Goal: Navigation & Orientation: Find specific page/section

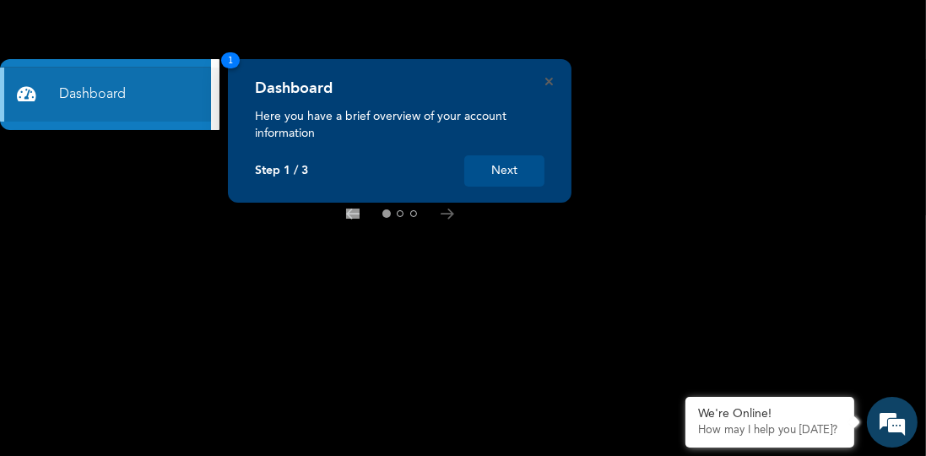
click at [516, 172] on button "Next" at bounding box center [504, 170] width 80 height 31
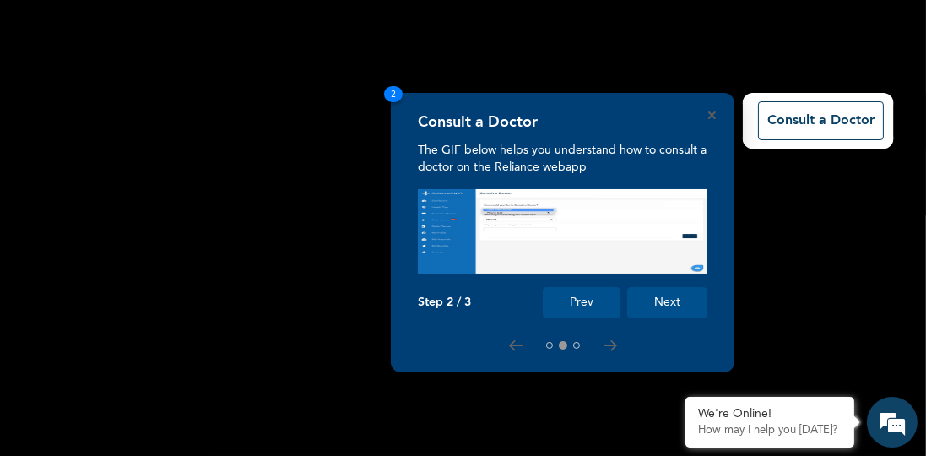
click at [677, 299] on button "Next" at bounding box center [667, 302] width 80 height 31
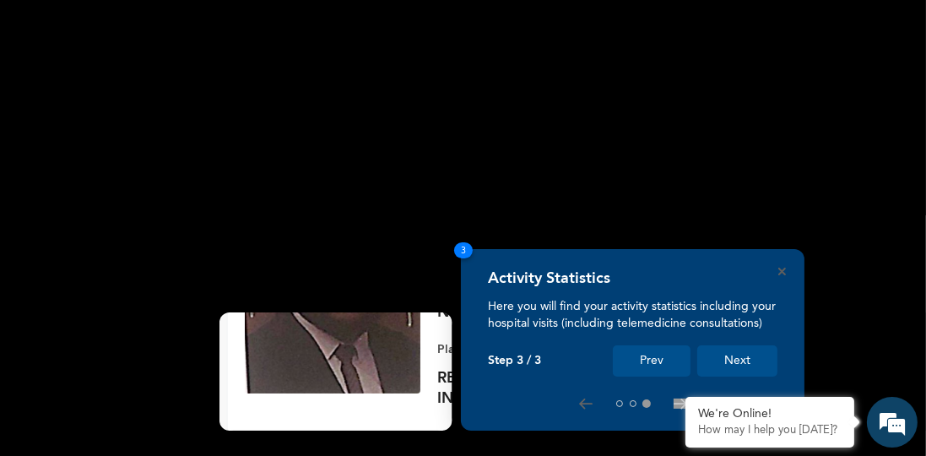
scroll to position [275, 0]
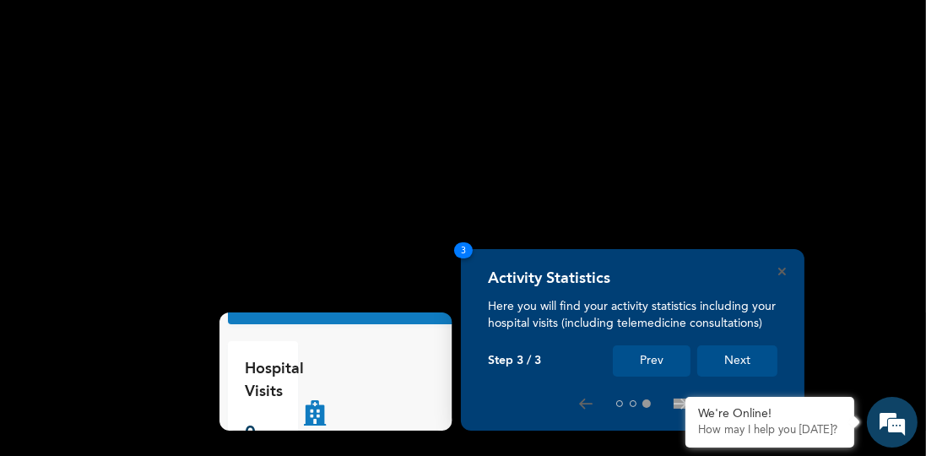
click at [756, 359] on button "Next" at bounding box center [737, 360] width 80 height 31
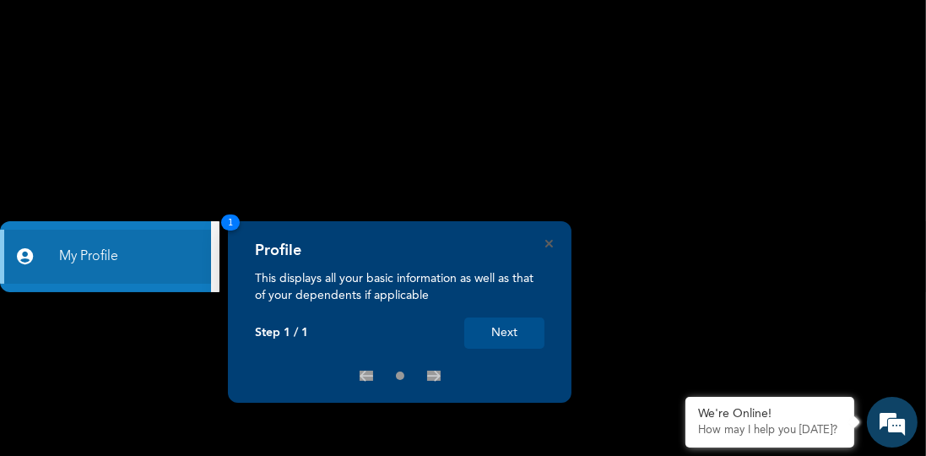
click at [518, 334] on button "Next" at bounding box center [504, 332] width 80 height 31
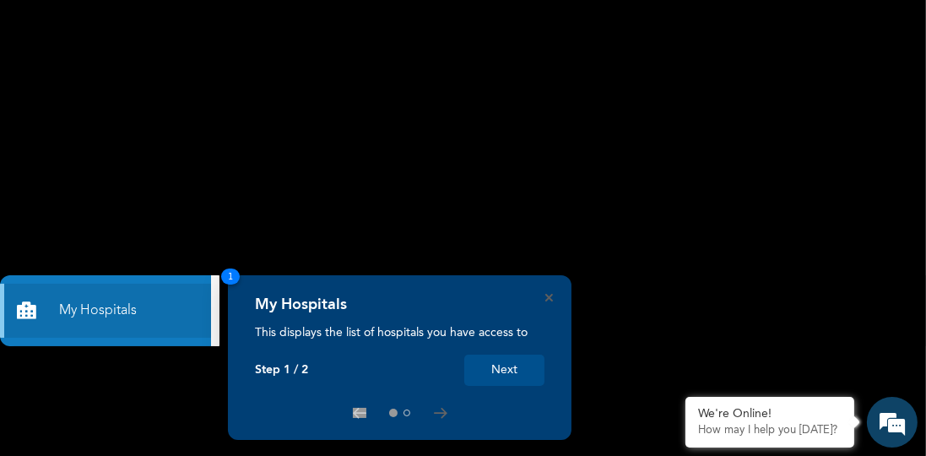
click at [511, 372] on button "Next" at bounding box center [504, 369] width 80 height 31
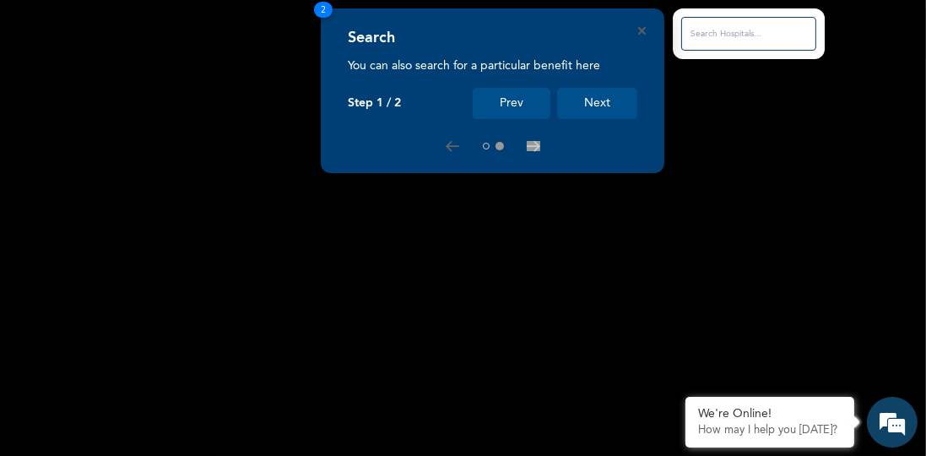
click at [599, 99] on button "Next" at bounding box center [597, 103] width 80 height 31
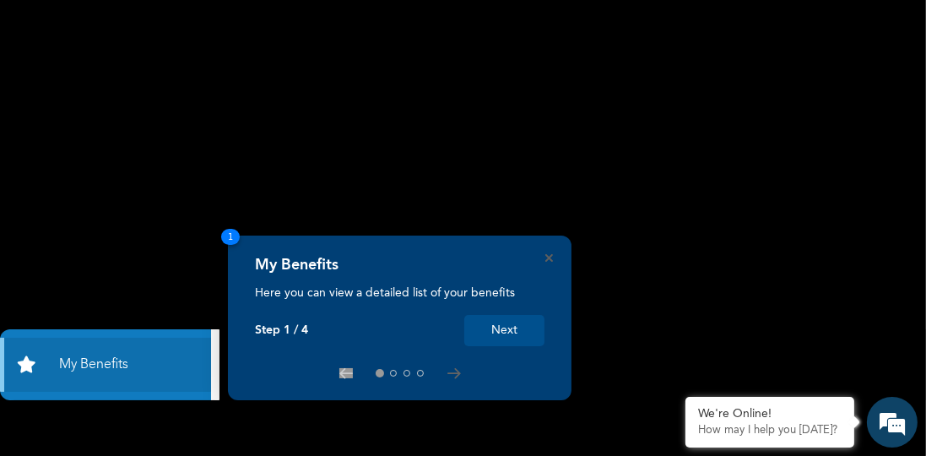
click at [505, 332] on button "Next" at bounding box center [504, 330] width 80 height 31
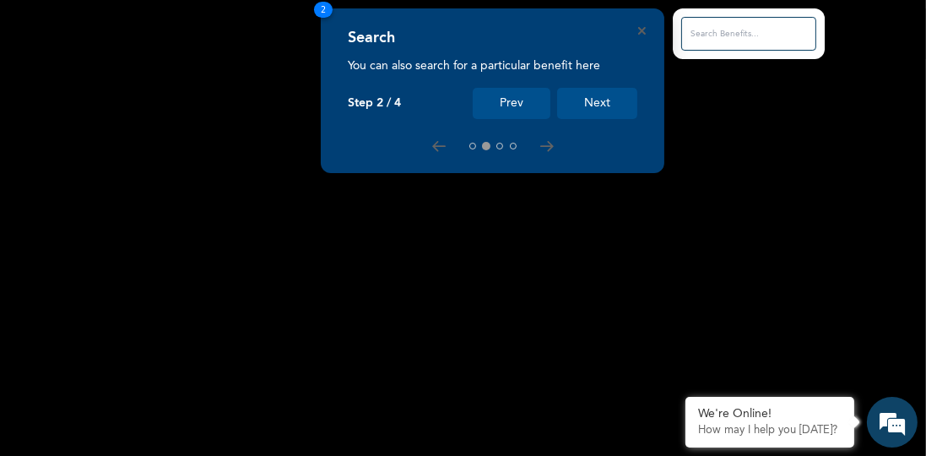
click at [590, 103] on button "Next" at bounding box center [597, 103] width 80 height 31
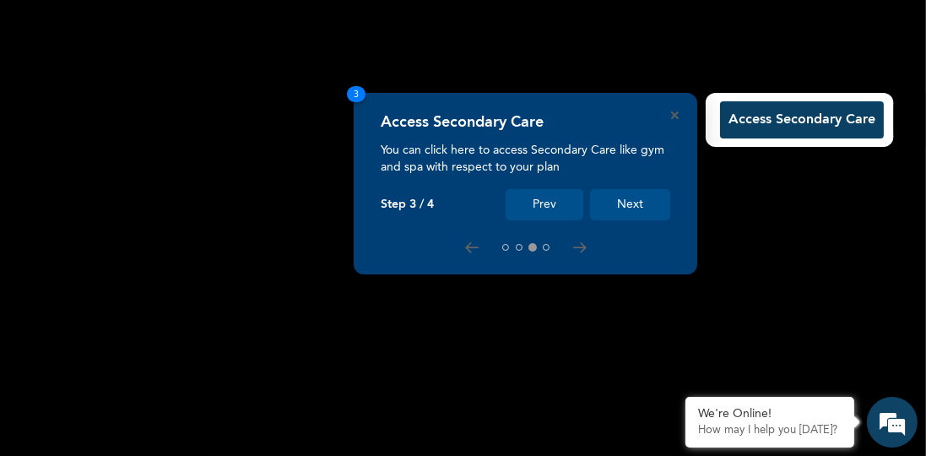
click at [634, 203] on button "Next" at bounding box center [630, 204] width 80 height 31
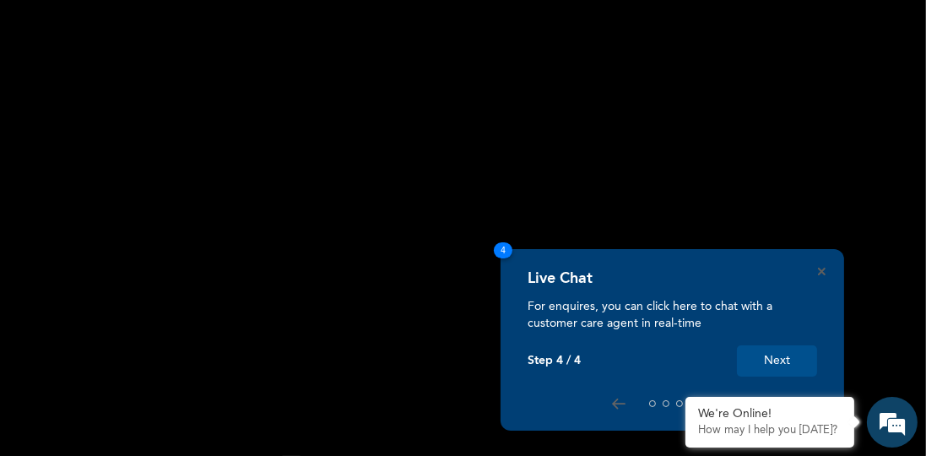
click at [794, 361] on button "Next" at bounding box center [777, 360] width 80 height 31
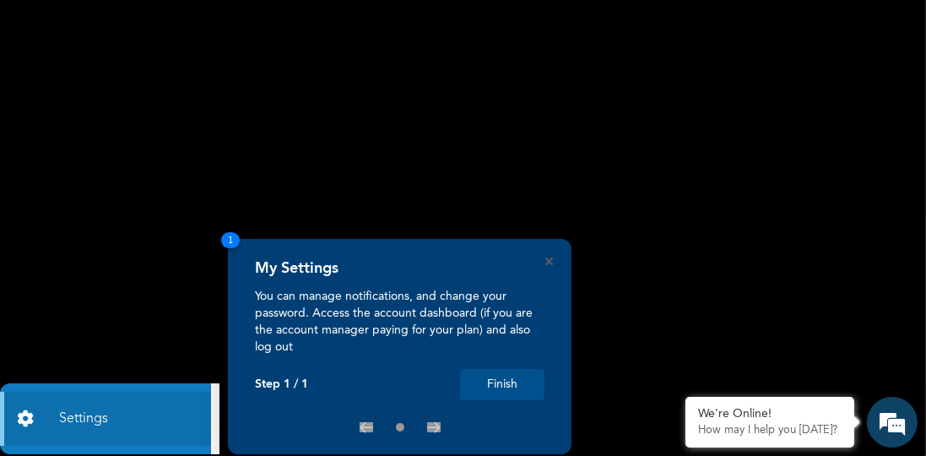
click at [511, 380] on button "Finish" at bounding box center [502, 384] width 84 height 31
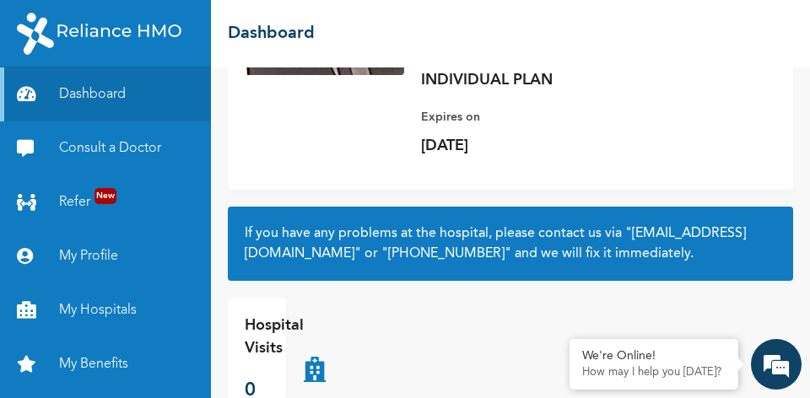
scroll to position [353, 0]
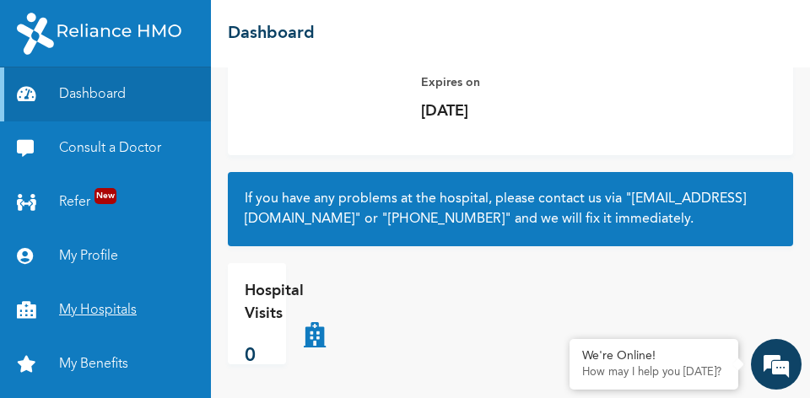
click at [105, 316] on link "My Hospitals" at bounding box center [105, 311] width 211 height 54
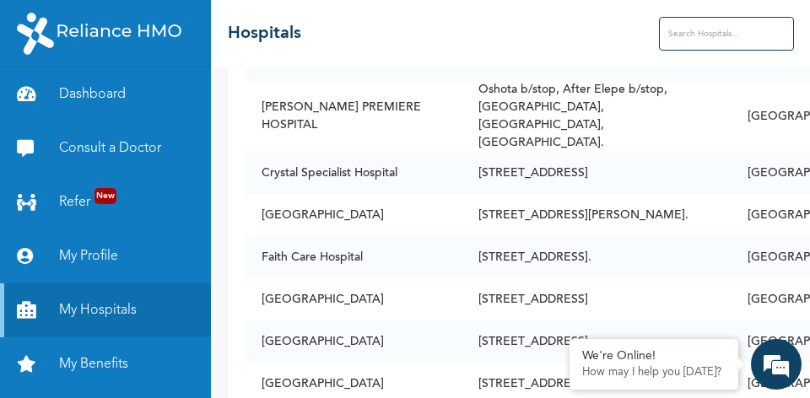
scroll to position [309, 0]
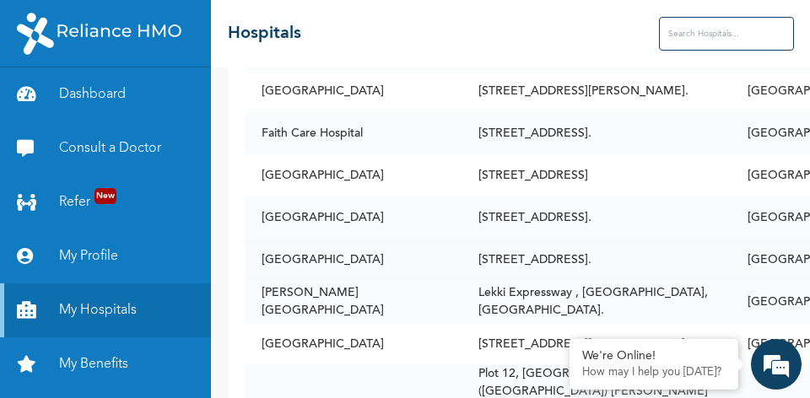
drag, startPoint x: 595, startPoint y: 272, endPoint x: 597, endPoint y: 293, distance: 21.2
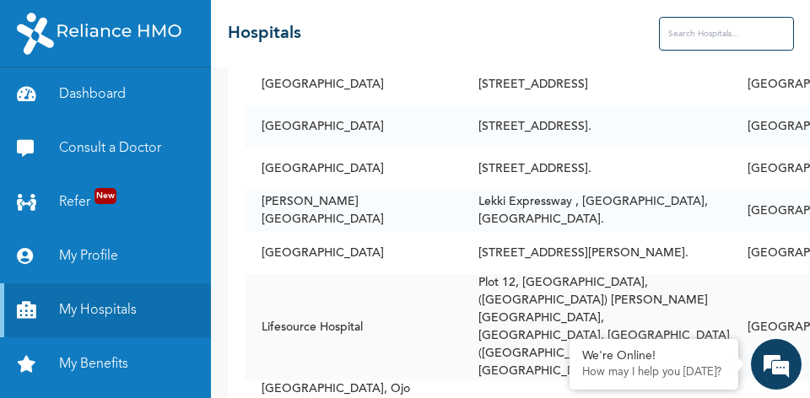
drag, startPoint x: 597, startPoint y: 293, endPoint x: 599, endPoint y: 311, distance: 18.7
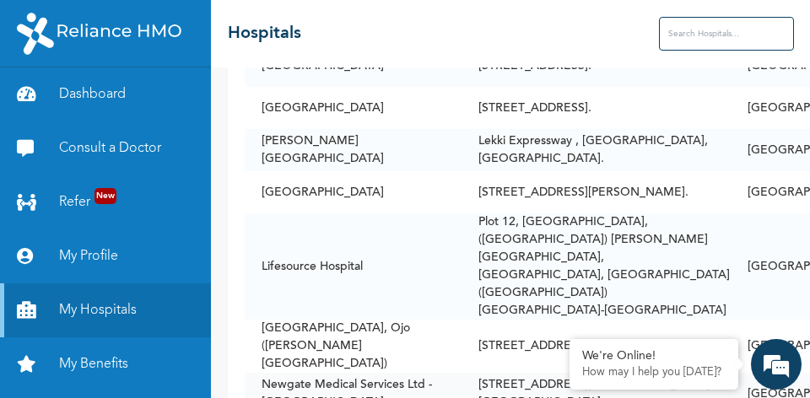
scroll to position [563, 0]
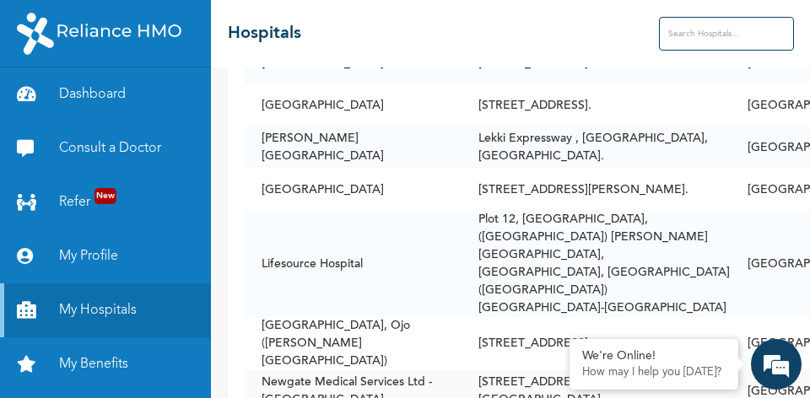
drag, startPoint x: 598, startPoint y: 288, endPoint x: 597, endPoint y: 305, distance: 17.7
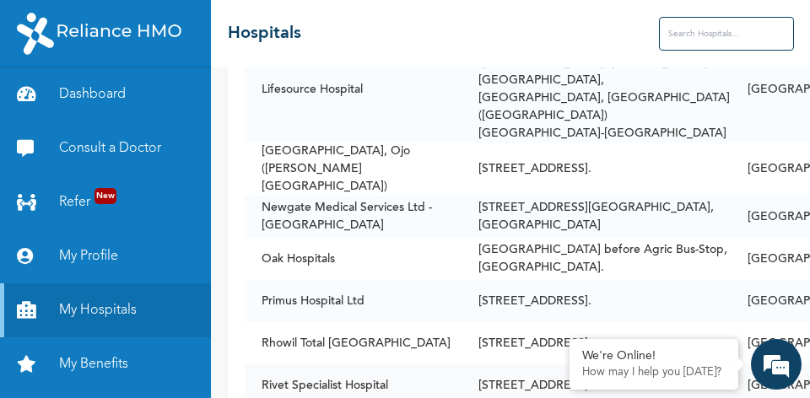
scroll to position [738, 0]
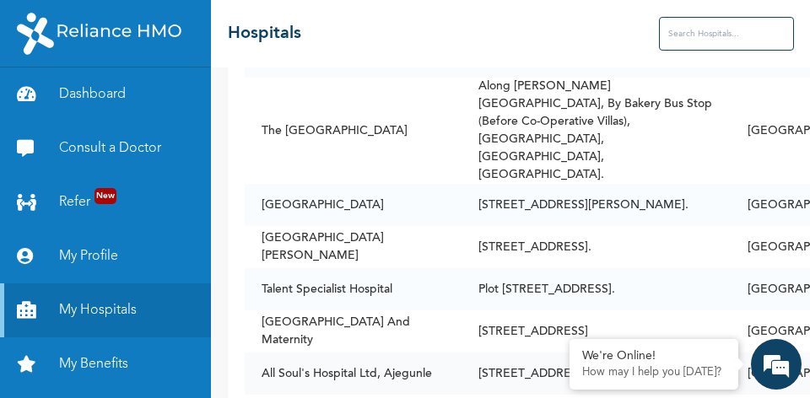
drag, startPoint x: 597, startPoint y: 305, endPoint x: 593, endPoint y: 321, distance: 15.6
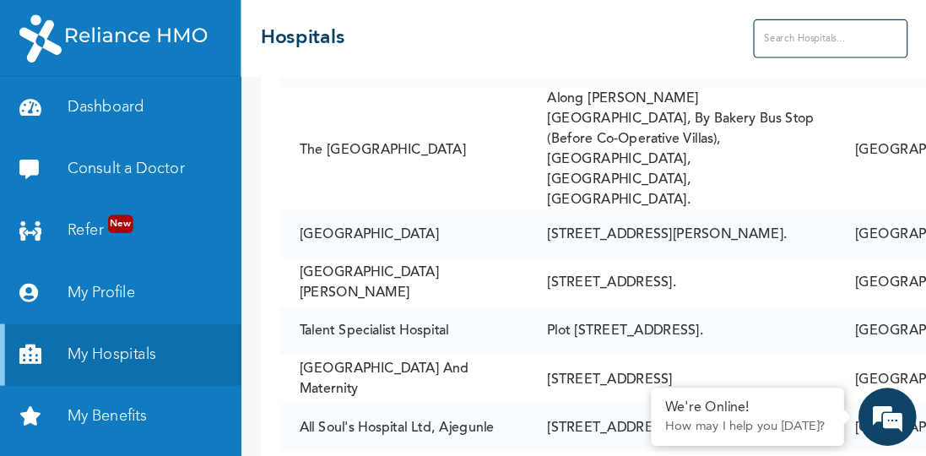
scroll to position [1067, 0]
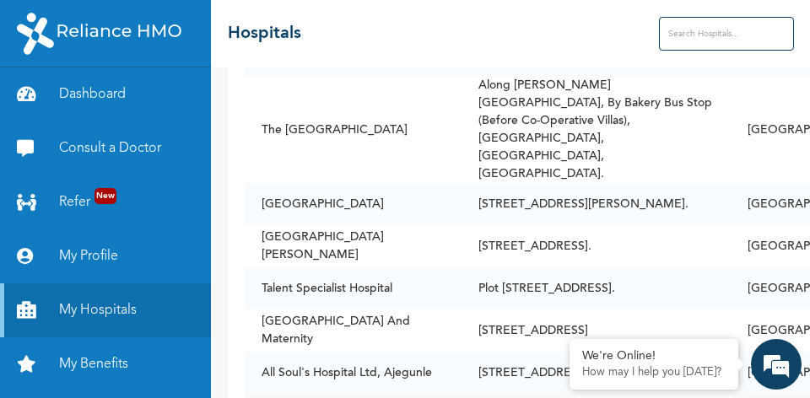
drag, startPoint x: 356, startPoint y: 289, endPoint x: 310, endPoint y: 294, distance: 46.6
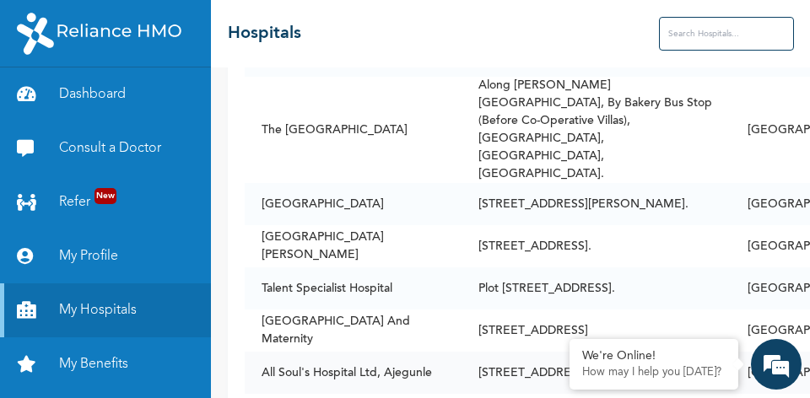
click at [503, 352] on td "[STREET_ADDRESS]" at bounding box center [596, 373] width 269 height 42
drag, startPoint x: 518, startPoint y: 246, endPoint x: 673, endPoint y: 236, distance: 155.5
click at [522, 352] on td "[STREET_ADDRESS]" at bounding box center [596, 373] width 269 height 42
drag, startPoint x: 692, startPoint y: 241, endPoint x: 262, endPoint y: 246, distance: 429.6
click at [262, 352] on tr "All Soul's Hospital Ltd, [STREET_ADDRESS]" at bounding box center [557, 373] width 625 height 42
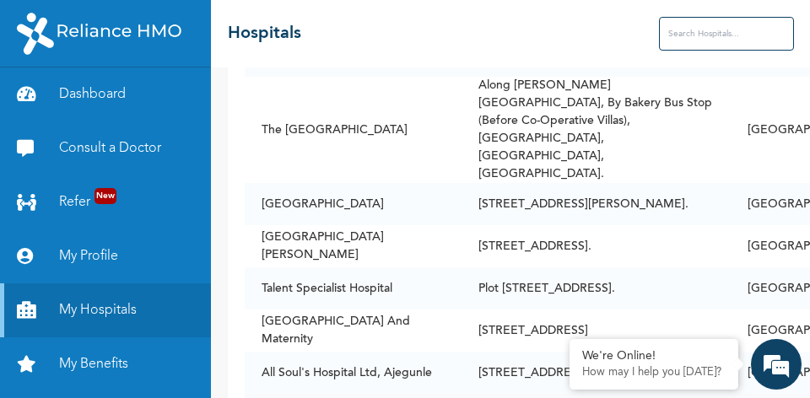
click at [114, 365] on link "My Benefits" at bounding box center [105, 365] width 211 height 54
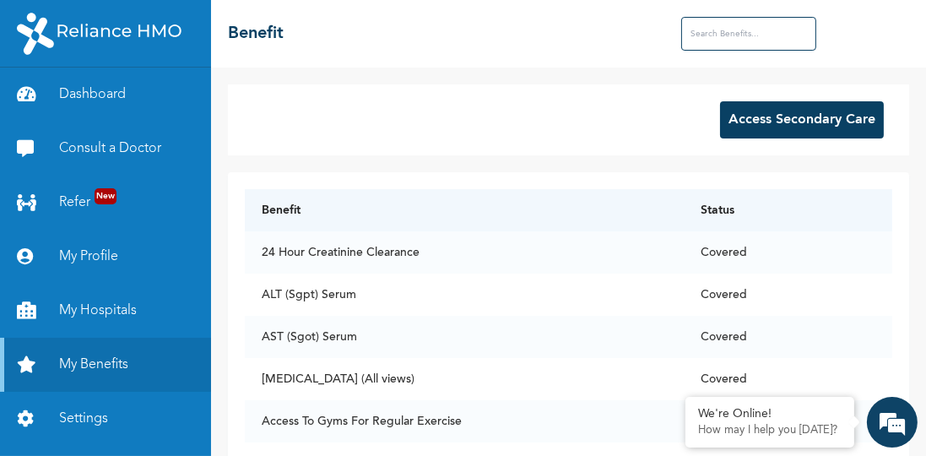
click at [743, 31] on input "text" at bounding box center [748, 34] width 135 height 34
click at [782, 52] on div "☰ Benefit" at bounding box center [568, 34] width 715 height 68
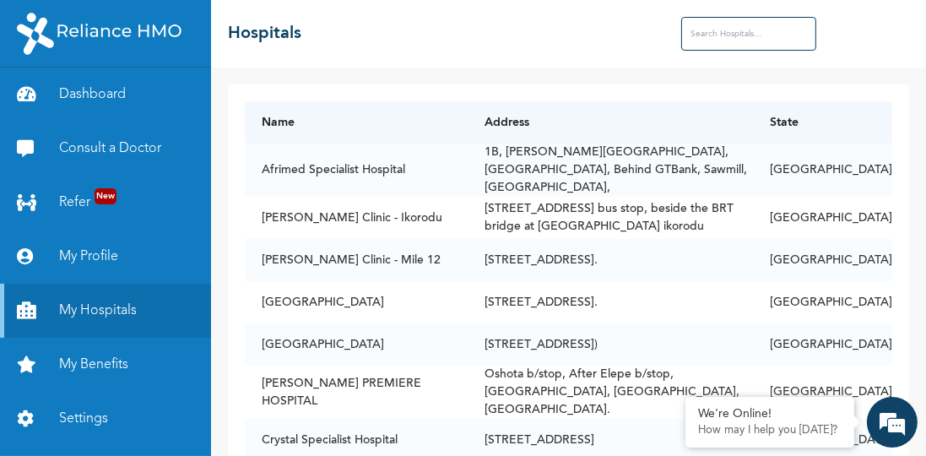
click at [746, 40] on input "text" at bounding box center [748, 34] width 135 height 34
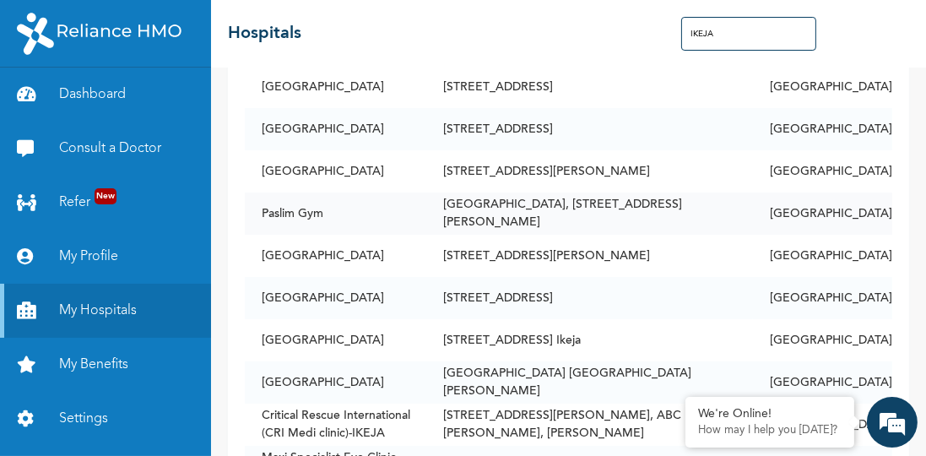
scroll to position [125, 0]
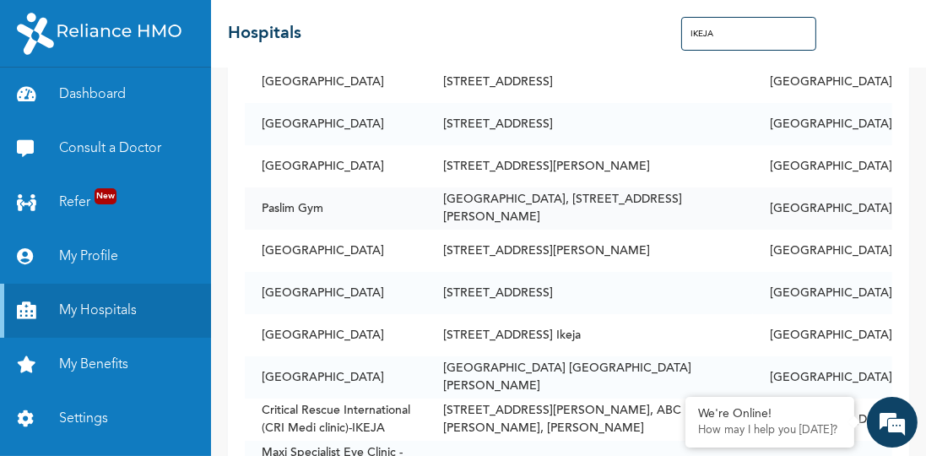
drag, startPoint x: 419, startPoint y: 274, endPoint x: 424, endPoint y: 309, distance: 34.9
drag, startPoint x: 728, startPoint y: 30, endPoint x: 639, endPoint y: 37, distance: 89.8
click at [639, 37] on div "☰ Hospitals IKEJA" at bounding box center [568, 34] width 715 height 68
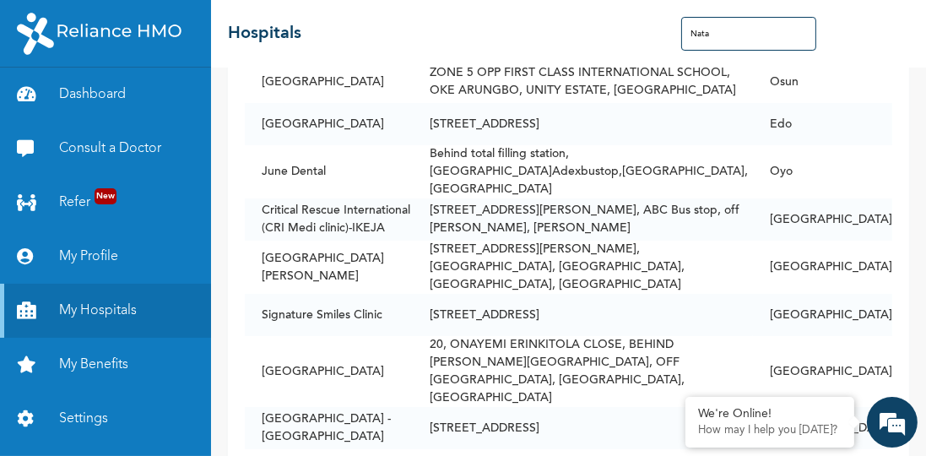
scroll to position [0, 0]
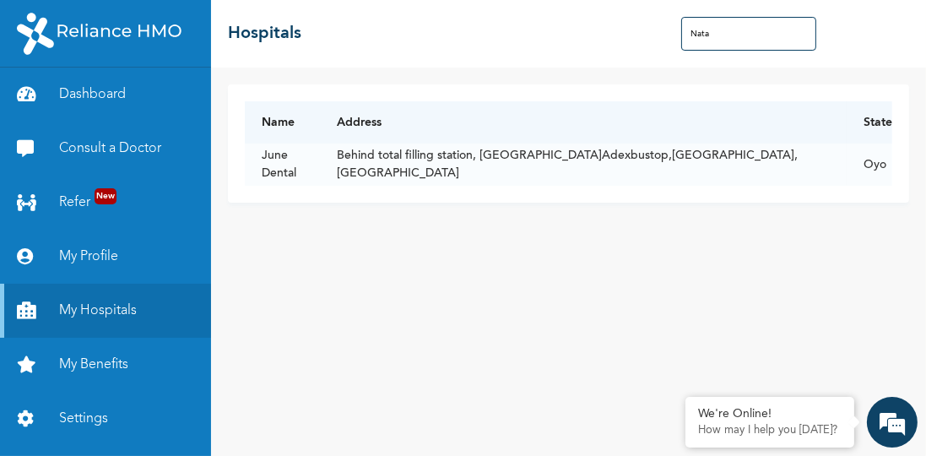
click at [743, 32] on input "Nata" at bounding box center [748, 34] width 135 height 34
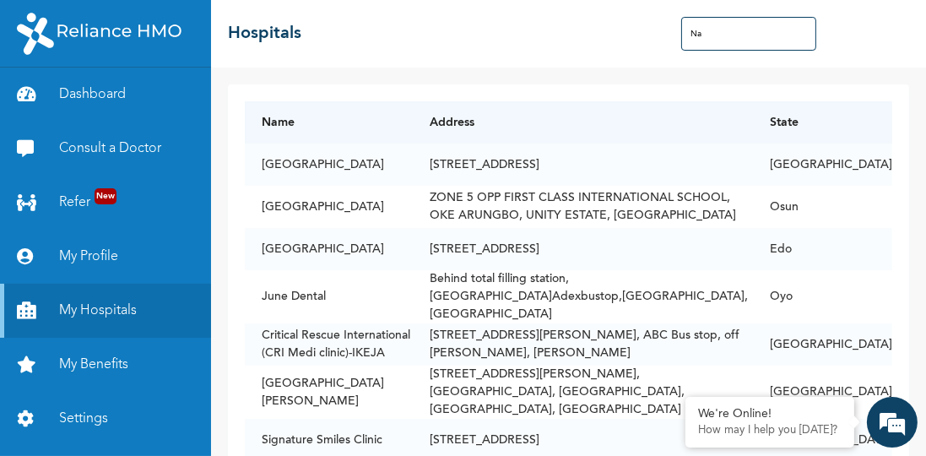
type input "N"
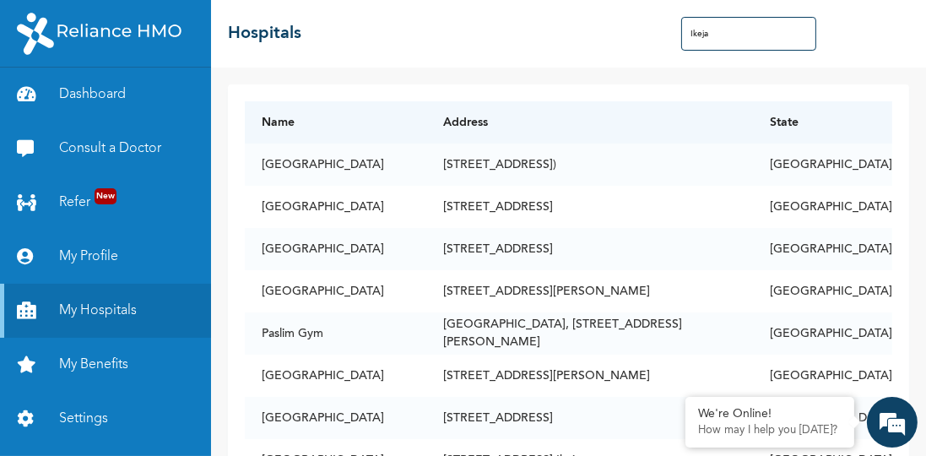
type input "Ikeja"
